Goal: Browse casually: Explore the website without a specific task or goal

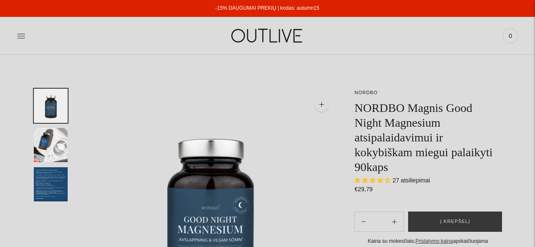
select select "**********"
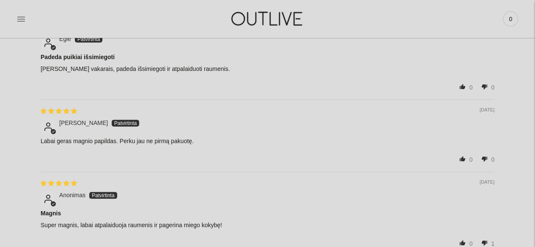
scroll to position [1269, 0]
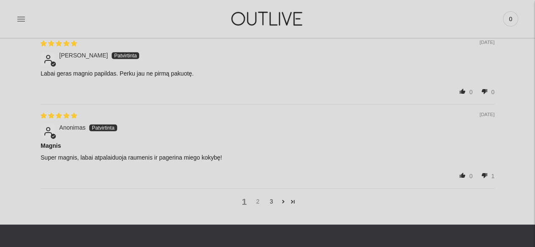
click at [259, 197] on link "2" at bounding box center [258, 201] width 14 height 9
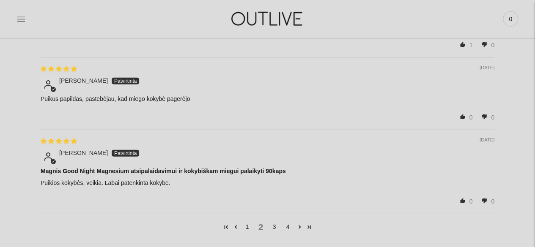
scroll to position [1257, 0]
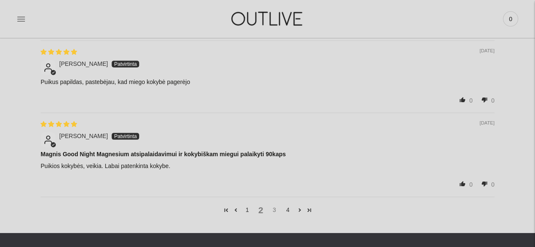
click at [274, 208] on link "3" at bounding box center [275, 210] width 14 height 9
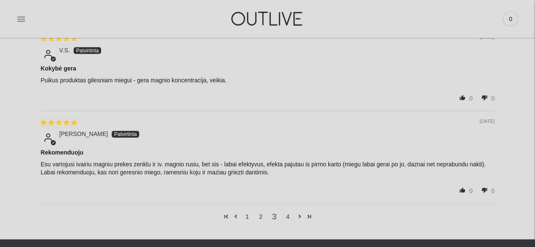
scroll to position [1291, 0]
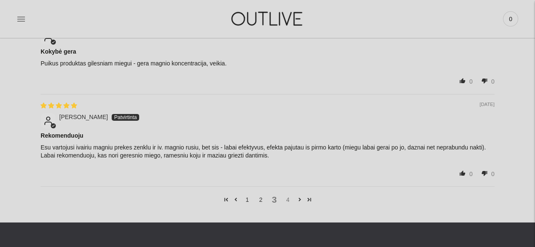
click at [283, 195] on link "4" at bounding box center [288, 199] width 14 height 9
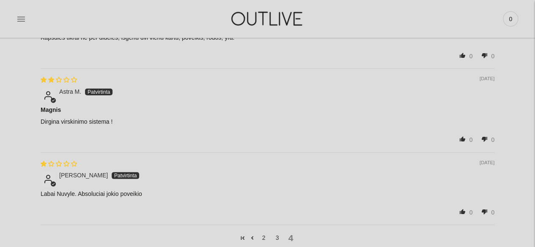
scroll to position [1189, 0]
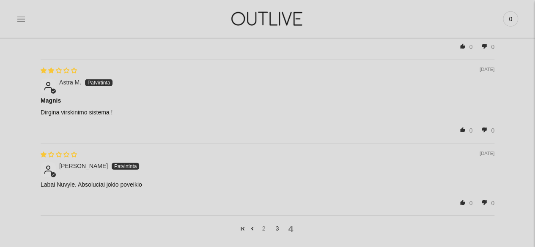
click at [263, 225] on link "2" at bounding box center [264, 228] width 14 height 9
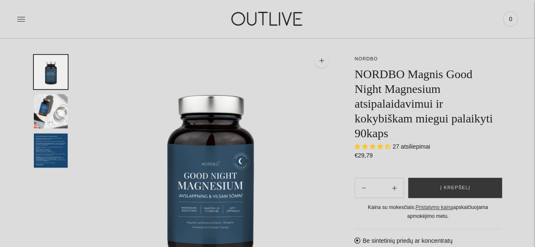
scroll to position [118, 0]
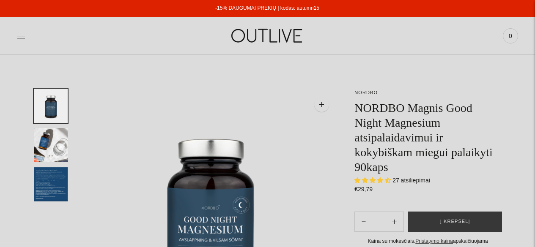
select select "**********"
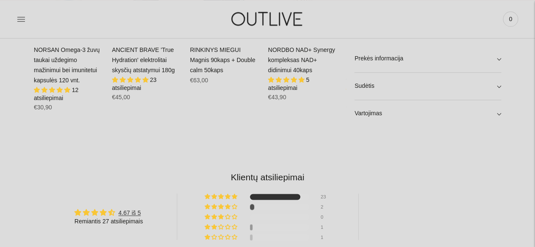
scroll to position [592, 0]
